Goal: Information Seeking & Learning: Learn about a topic

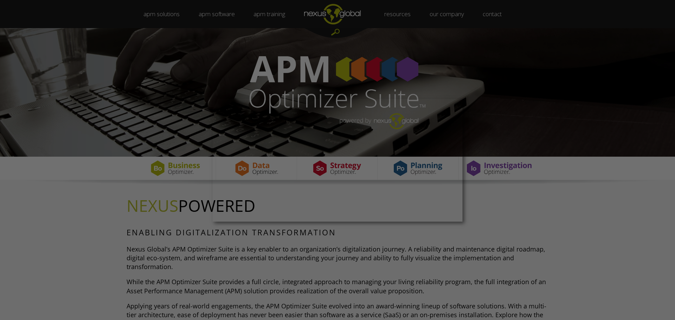
click at [320, 268] on div at bounding box center [341, 161] width 682 height 323
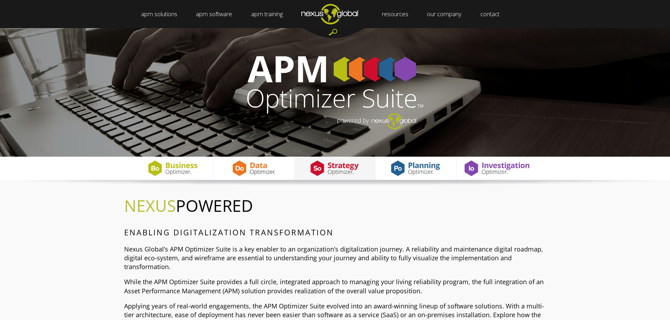
click at [341, 171] on img at bounding box center [334, 168] width 64 height 23
click at [334, 172] on img at bounding box center [334, 168] width 64 height 23
click at [314, 236] on span "ENABLING DIGITALIZATION TRANSFORMATION" at bounding box center [228, 232] width 209 height 11
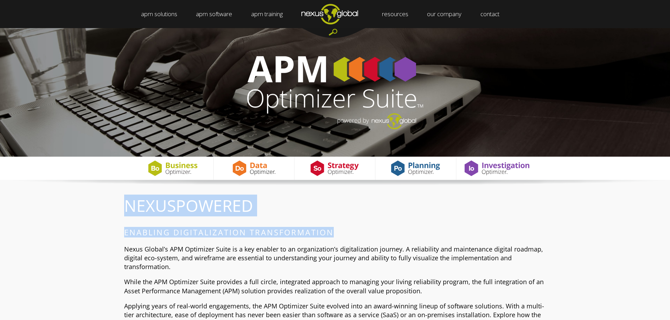
drag, startPoint x: 337, startPoint y: 232, endPoint x: 118, endPoint y: 201, distance: 221.5
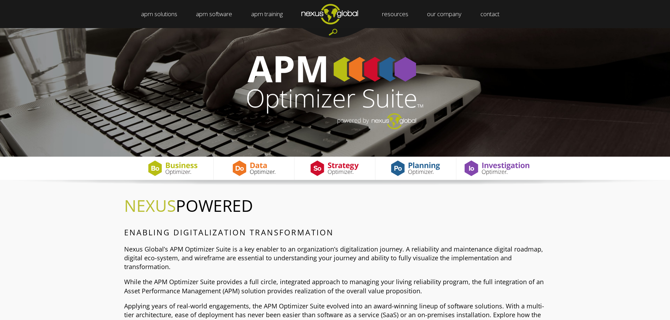
click at [292, 262] on p "Nexus Global’s APM Optimizer Suite is a key enabler to an organization’s digita…" at bounding box center [335, 258] width 422 height 27
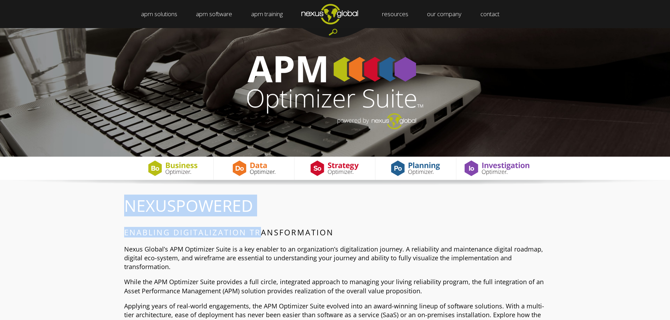
drag, startPoint x: 128, startPoint y: 203, endPoint x: 258, endPoint y: 216, distance: 131.0
